Goal: Find contact information: Find contact information

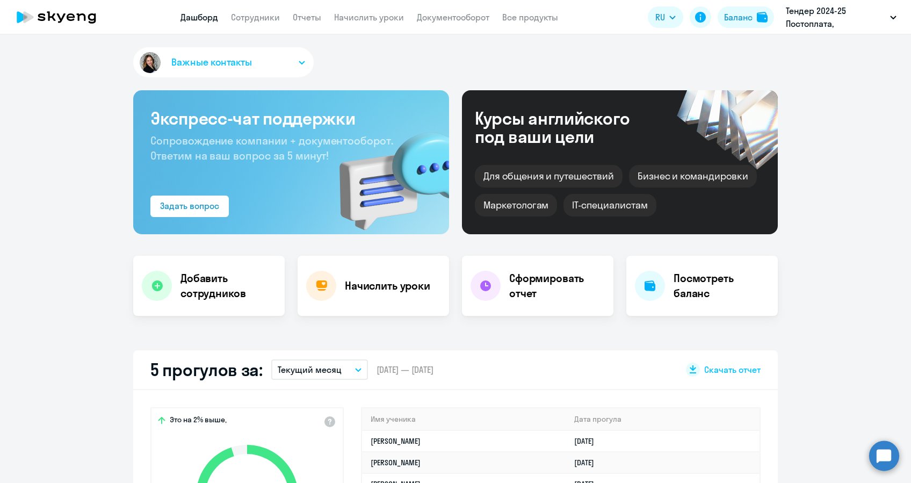
click at [275, 15] on link "Сотрудники" at bounding box center [255, 17] width 49 height 11
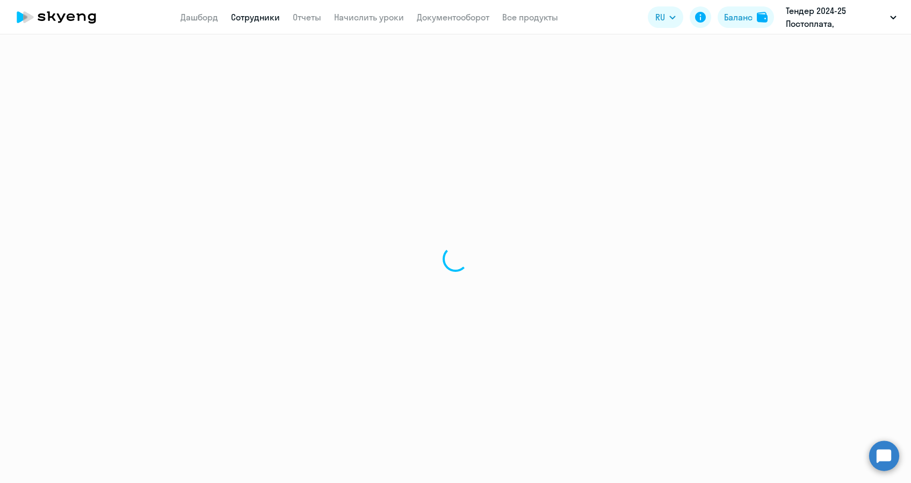
select select "30"
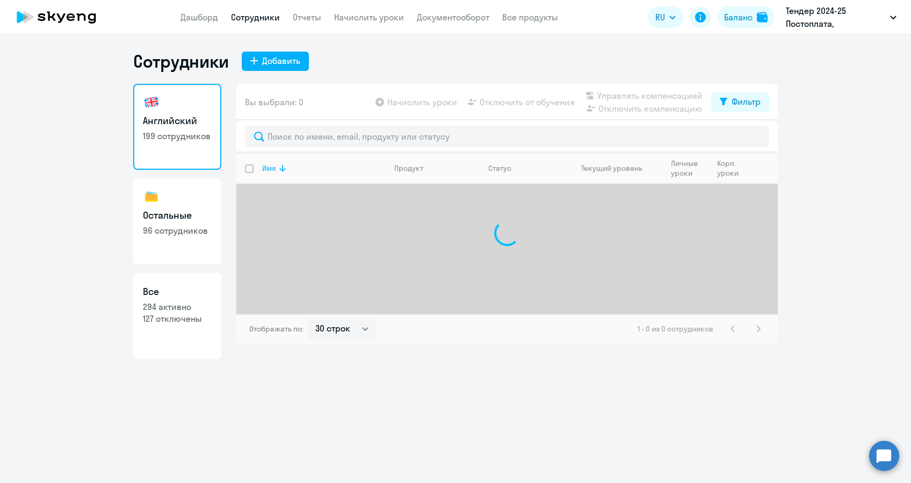
click at [302, 153] on th "Имя" at bounding box center [320, 168] width 132 height 31
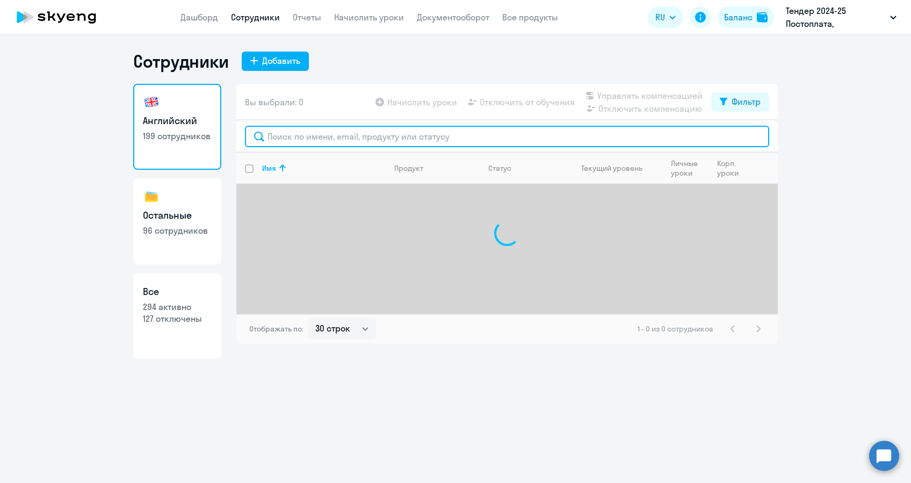
click at [302, 140] on input "text" at bounding box center [507, 136] width 524 height 21
type input "g"
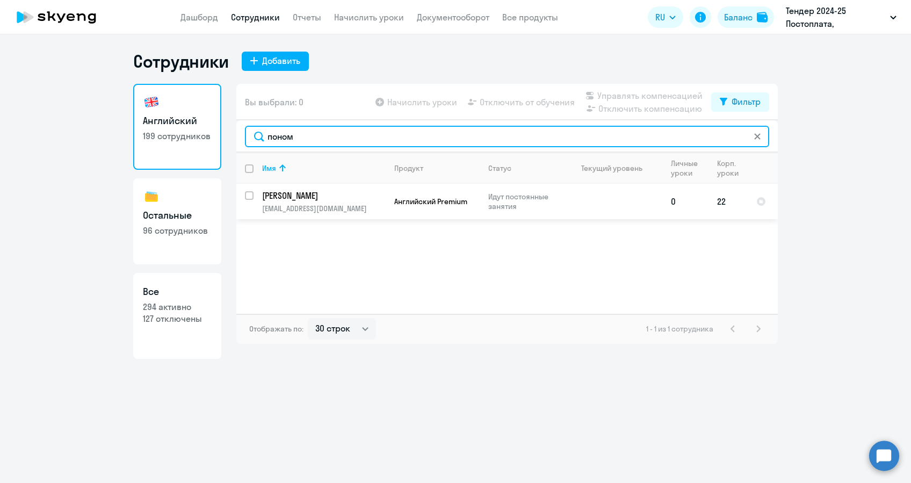
type input "поном"
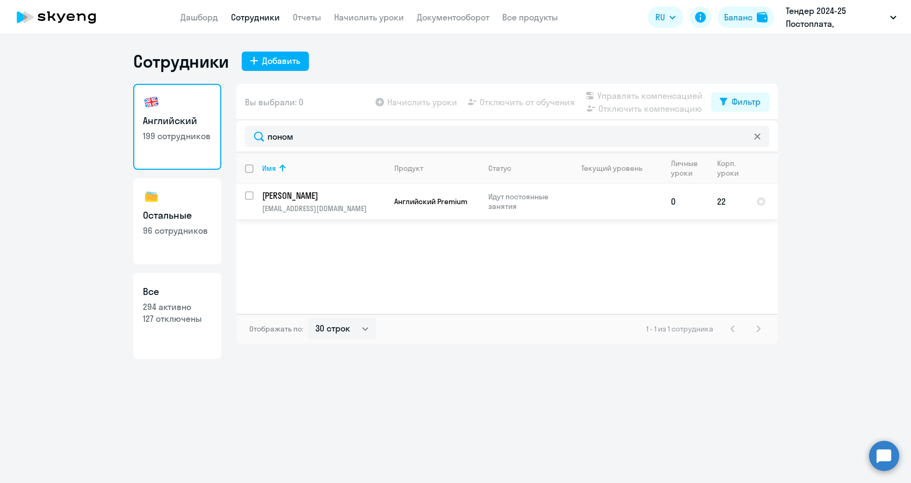
click at [303, 198] on p "[PERSON_NAME]" at bounding box center [322, 196] width 121 height 12
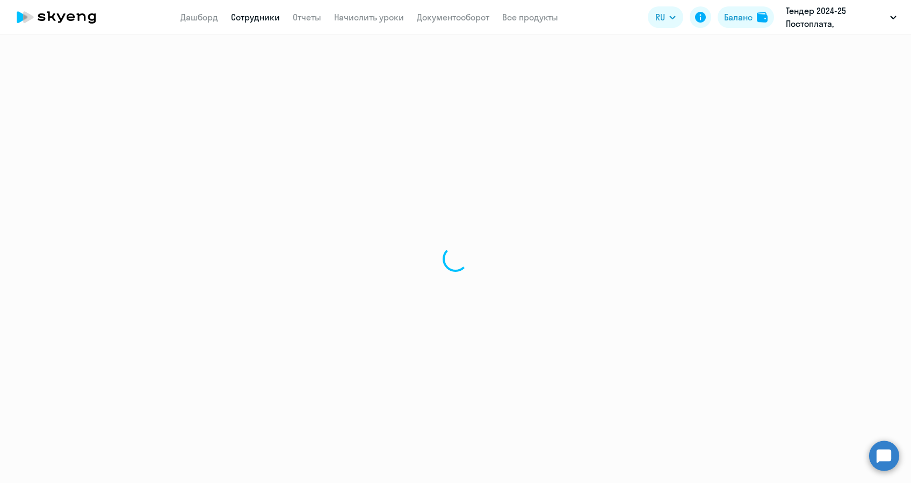
select select "english"
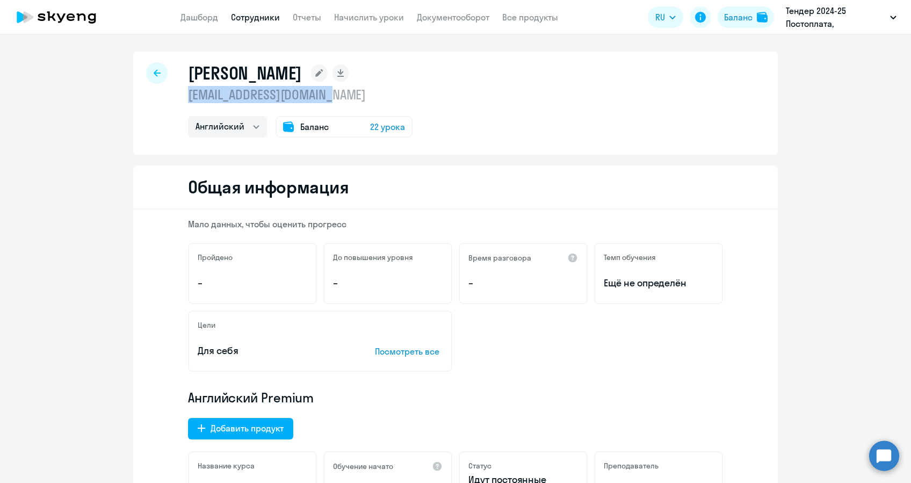
drag, startPoint x: 179, startPoint y: 95, endPoint x: 327, endPoint y: 98, distance: 147.2
click at [327, 98] on div "[PERSON_NAME] [EMAIL_ADDRESS][DOMAIN_NAME] Английский Баланс 22 урока" at bounding box center [455, 103] width 644 height 103
drag, startPoint x: 327, startPoint y: 98, endPoint x: 292, endPoint y: 90, distance: 35.3
copy p "[EMAIL_ADDRESS][DOMAIN_NAME]"
